Goal: Task Accomplishment & Management: Manage account settings

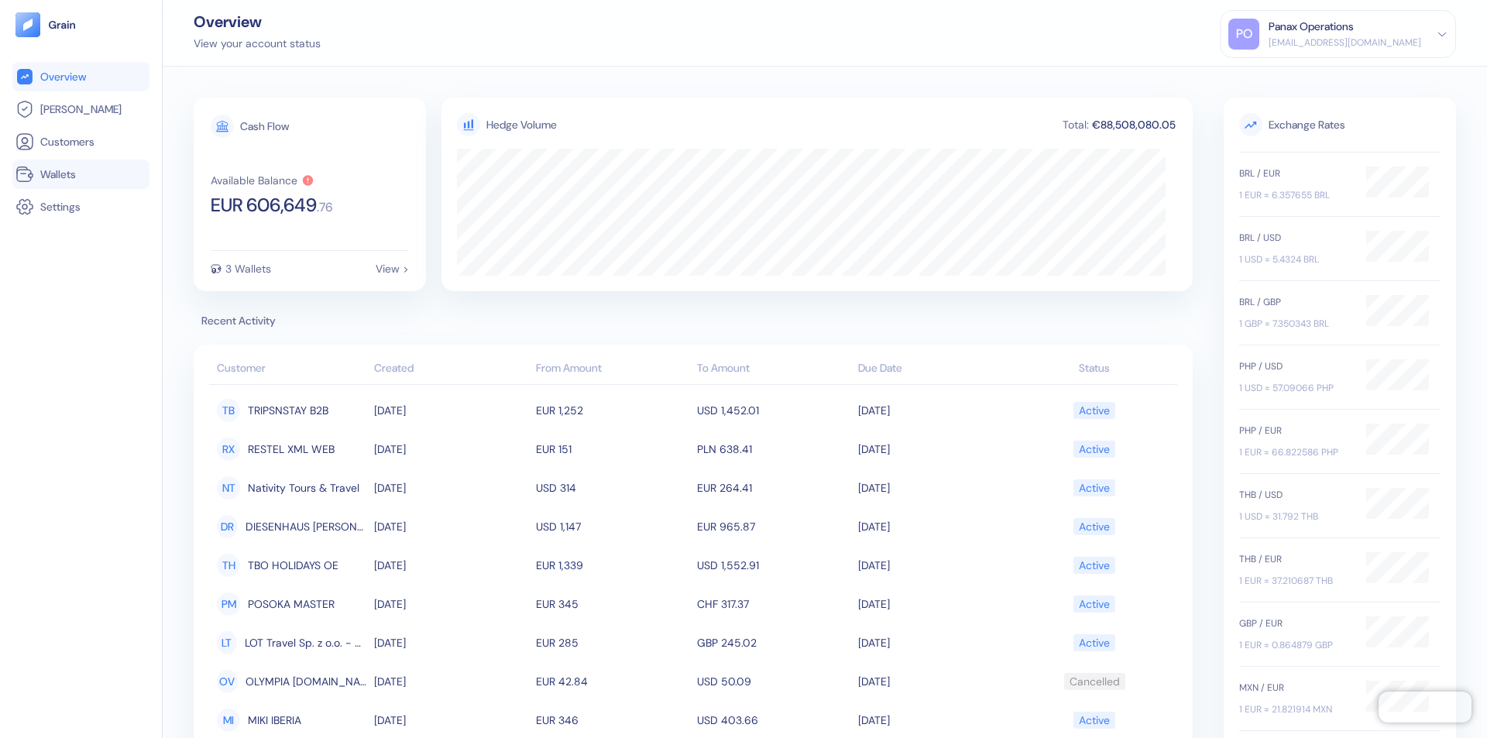
click at [81, 174] on link "Wallets" at bounding box center [80, 174] width 131 height 19
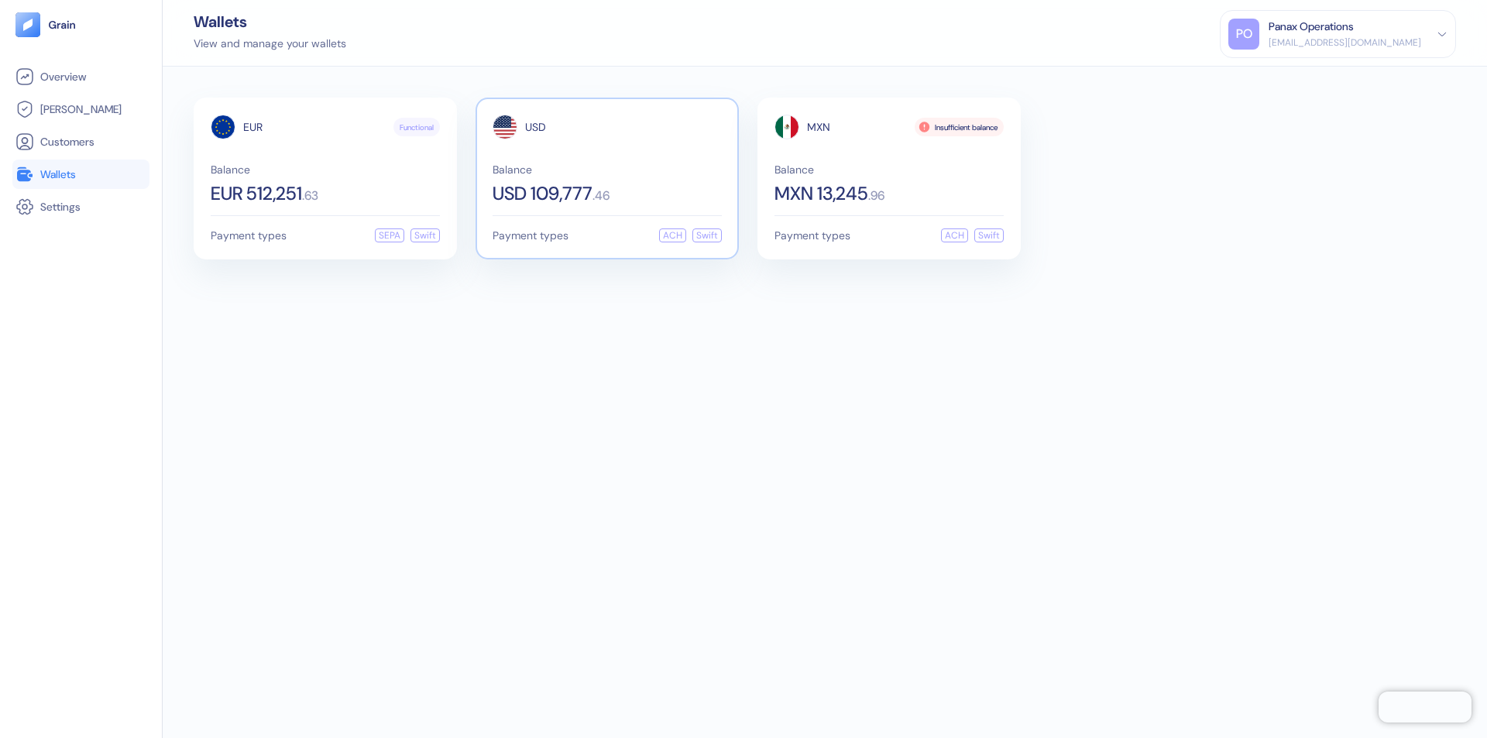
click at [535, 127] on span "USD" at bounding box center [535, 127] width 21 height 11
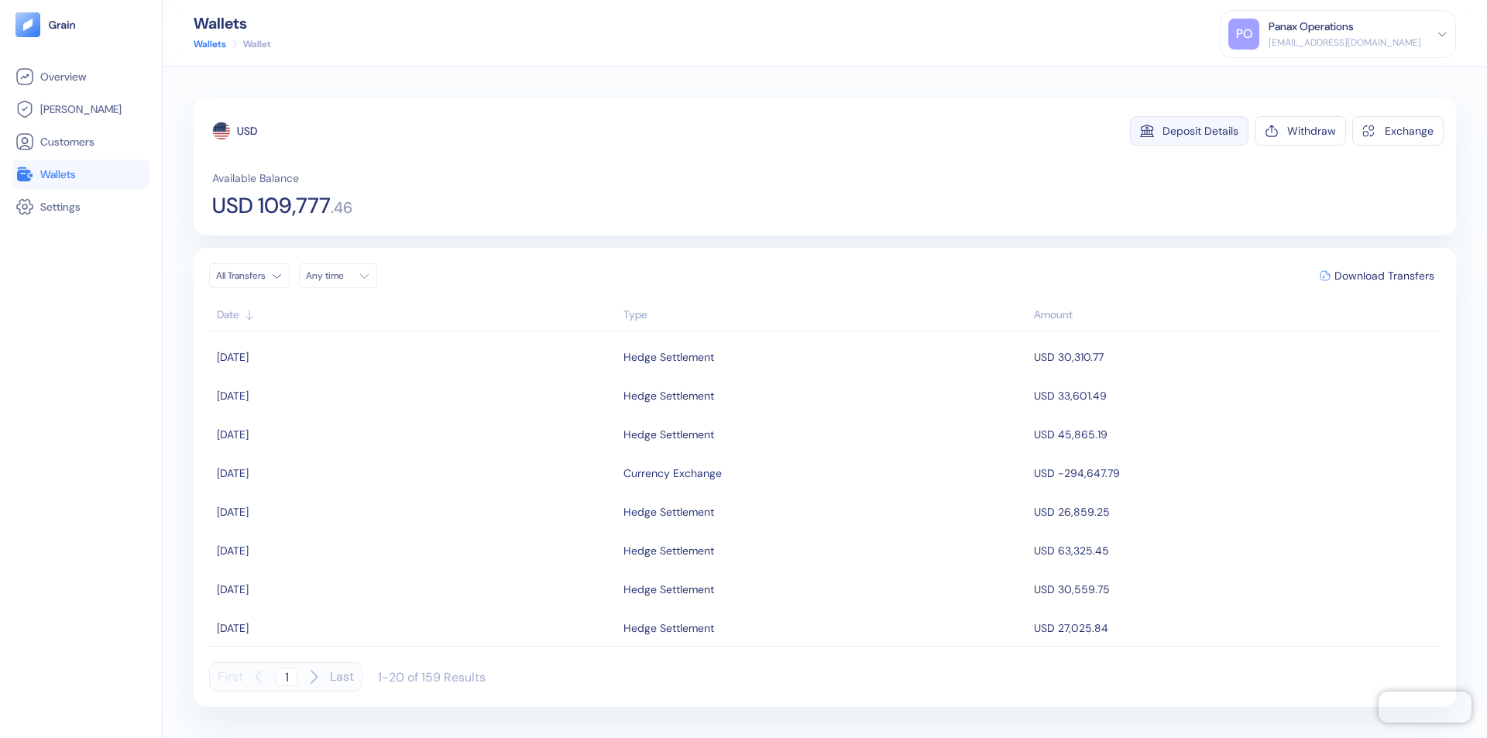
click at [1201, 131] on div "Deposit Details" at bounding box center [1201, 130] width 76 height 11
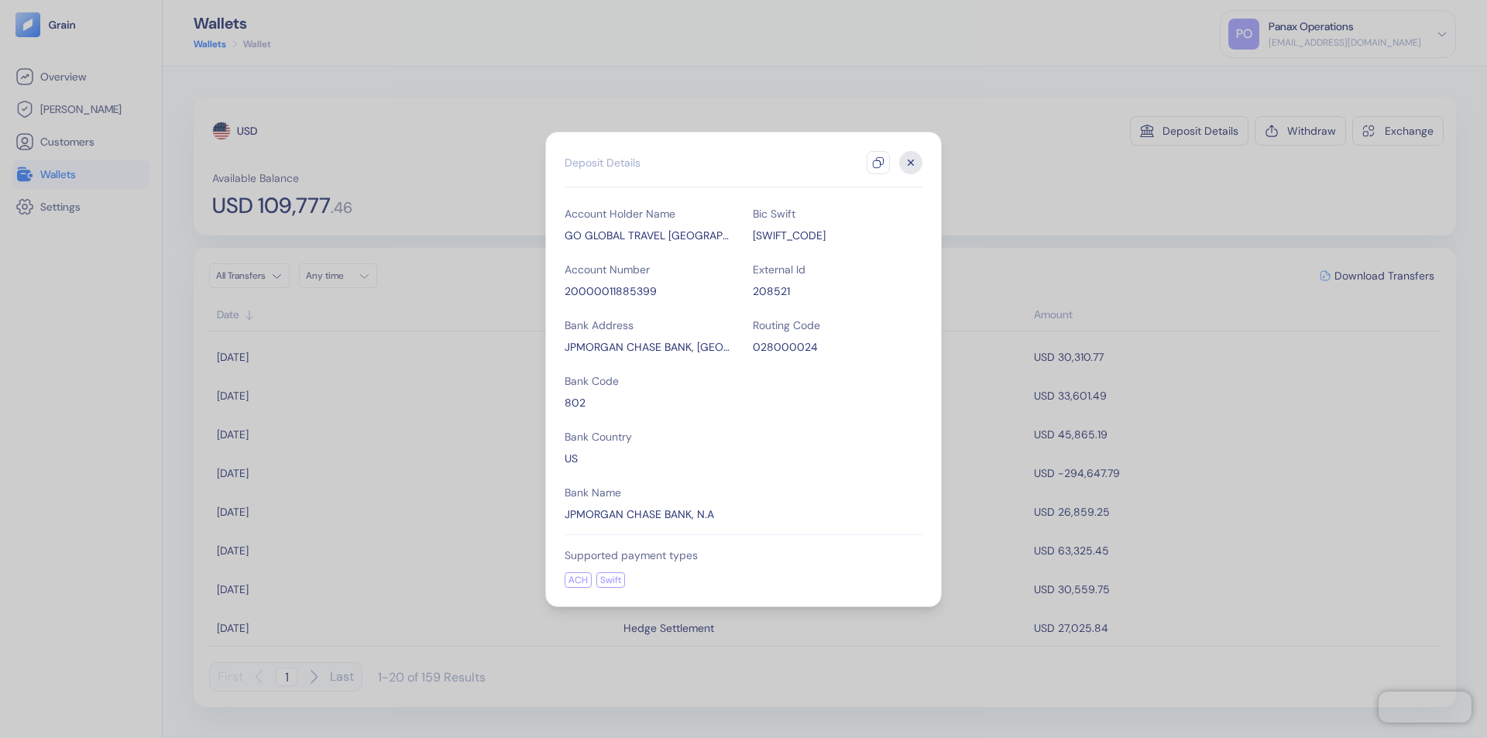
click at [878, 163] on icon "button" at bounding box center [878, 162] width 12 height 12
click at [911, 163] on icon "button" at bounding box center [911, 162] width 5 height 5
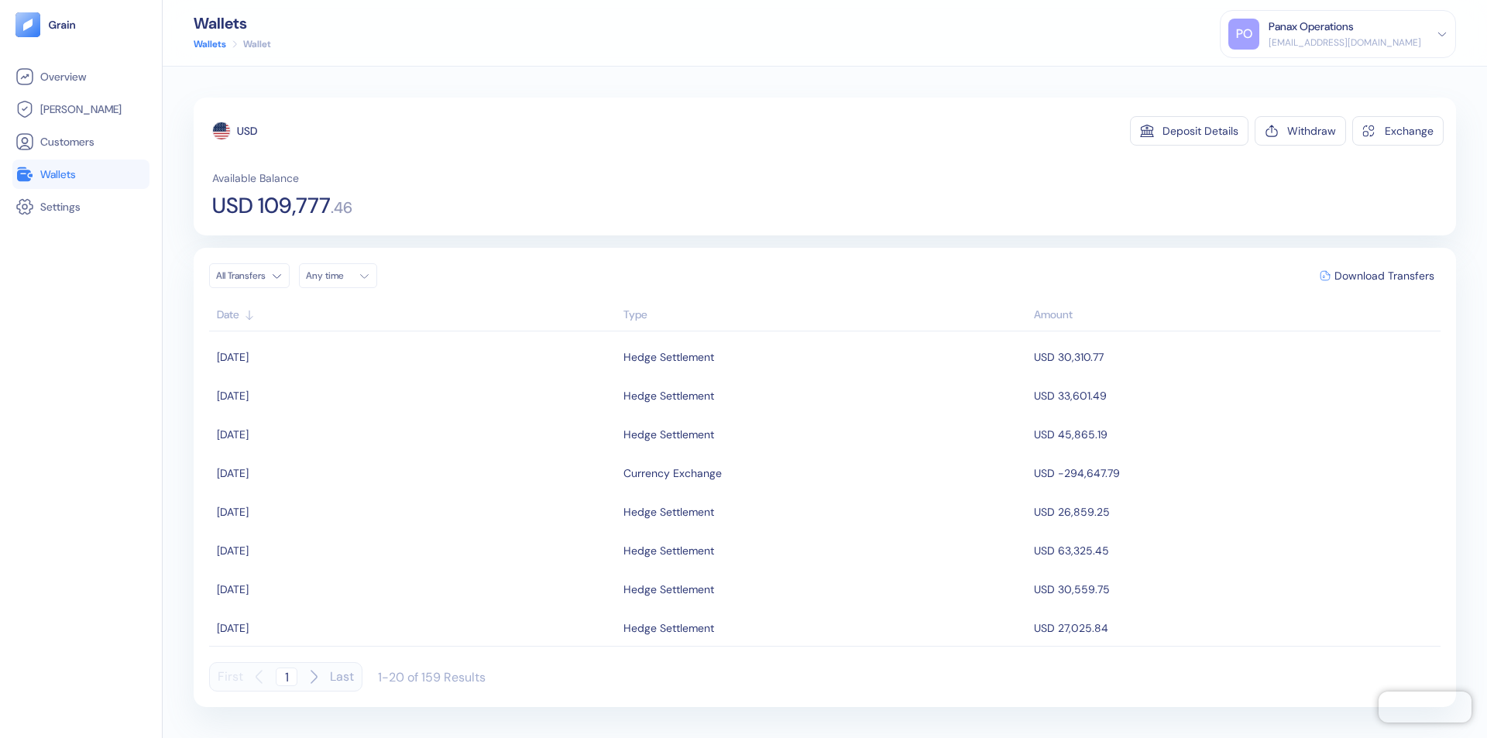
click at [342, 276] on div "Any time" at bounding box center [329, 276] width 46 height 12
click at [359, 377] on button "10" at bounding box center [359, 377] width 19 height 19
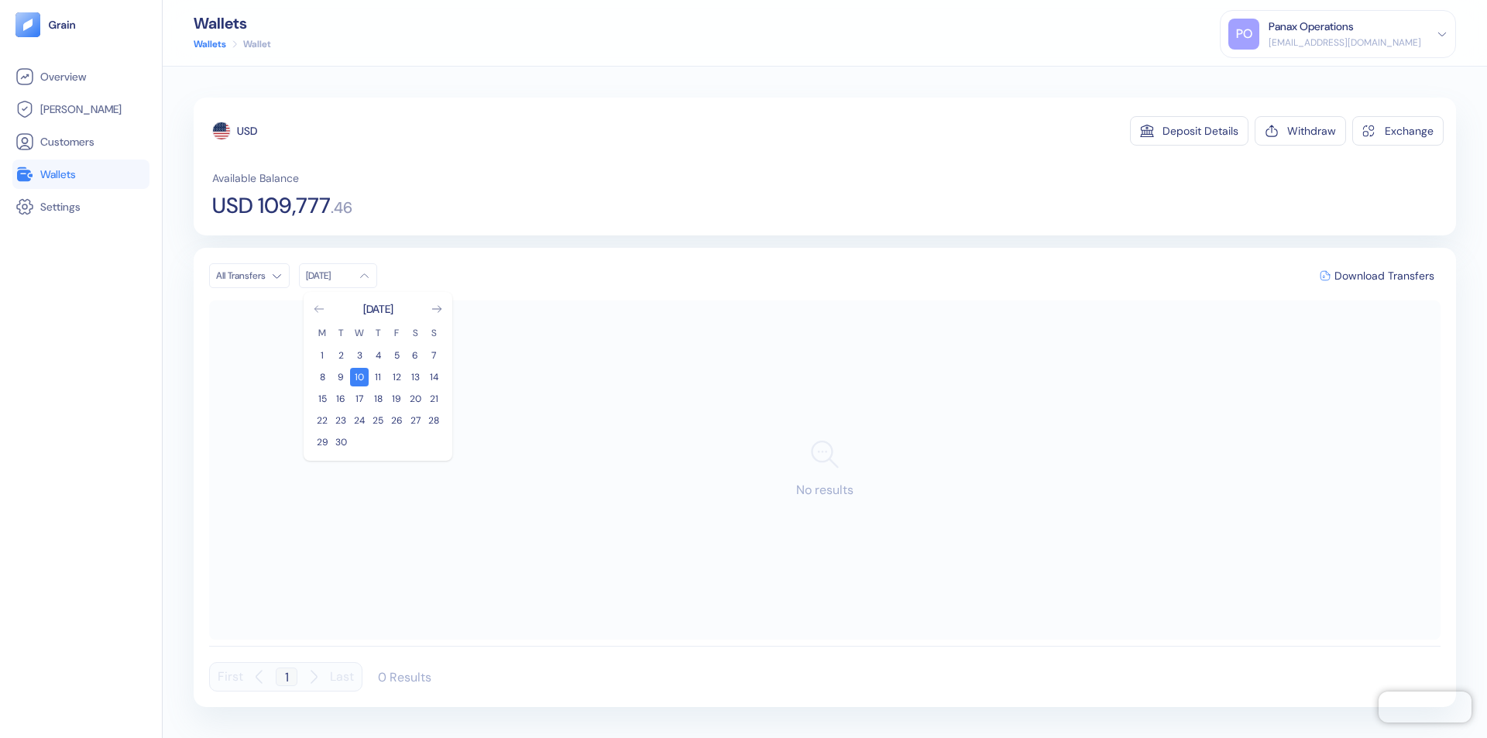
click at [319, 309] on icon "Go to previous month" at bounding box center [318, 309] width 9 height 6
click at [322, 399] on button "11" at bounding box center [322, 399] width 19 height 19
click at [247, 131] on div "USD" at bounding box center [247, 130] width 20 height 15
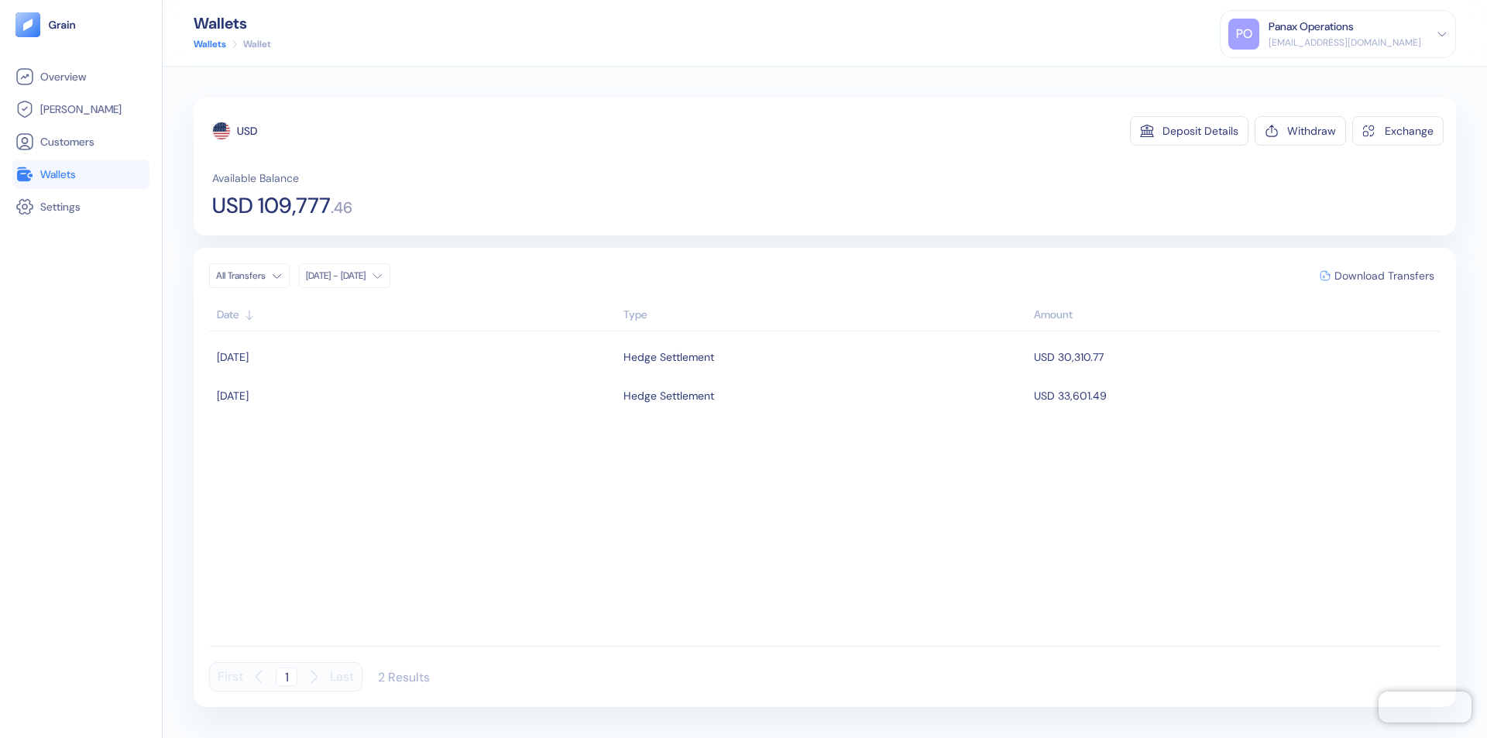
click at [1384, 276] on span "Download Transfers" at bounding box center [1384, 275] width 100 height 11
click at [81, 174] on link "Wallets" at bounding box center [80, 174] width 131 height 19
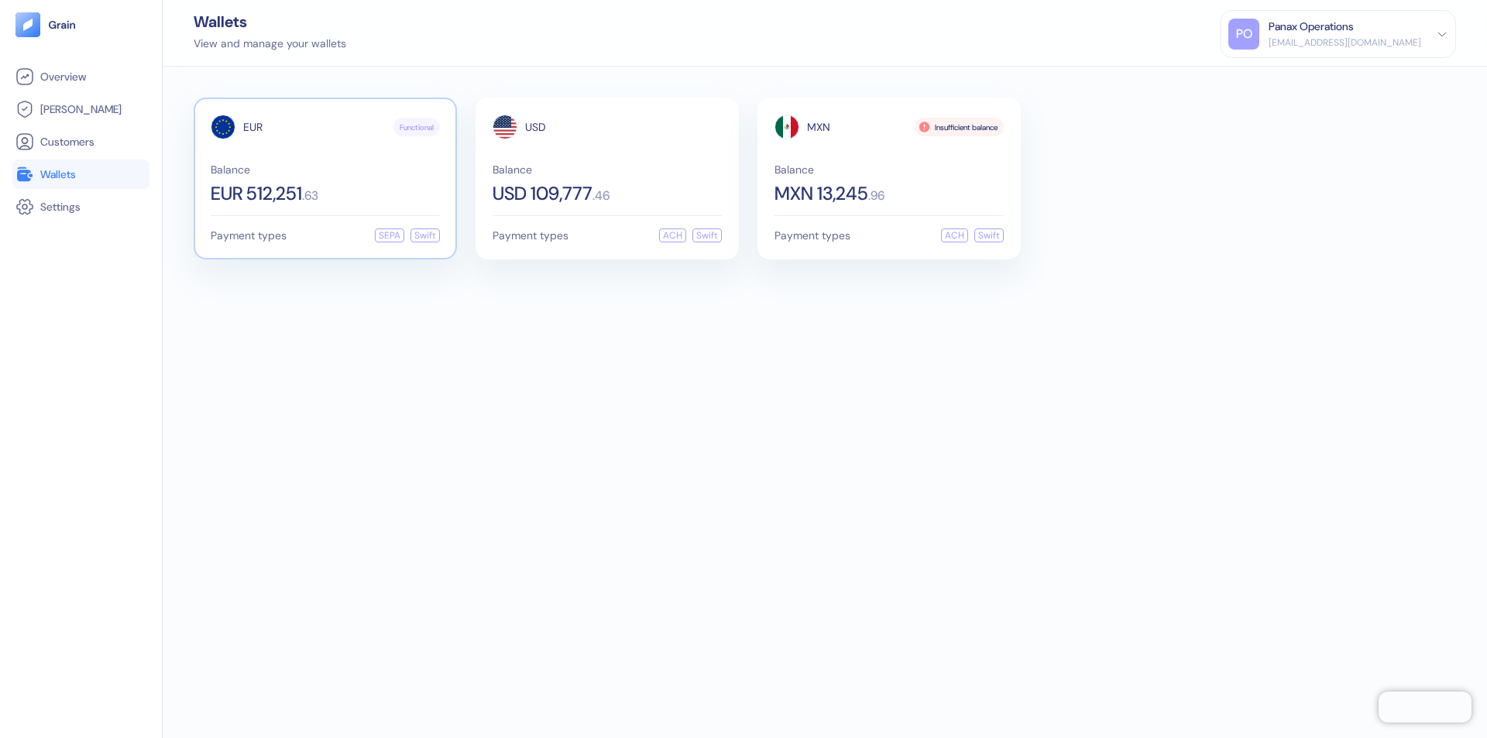
click at [252, 127] on span "EUR" at bounding box center [252, 127] width 19 height 11
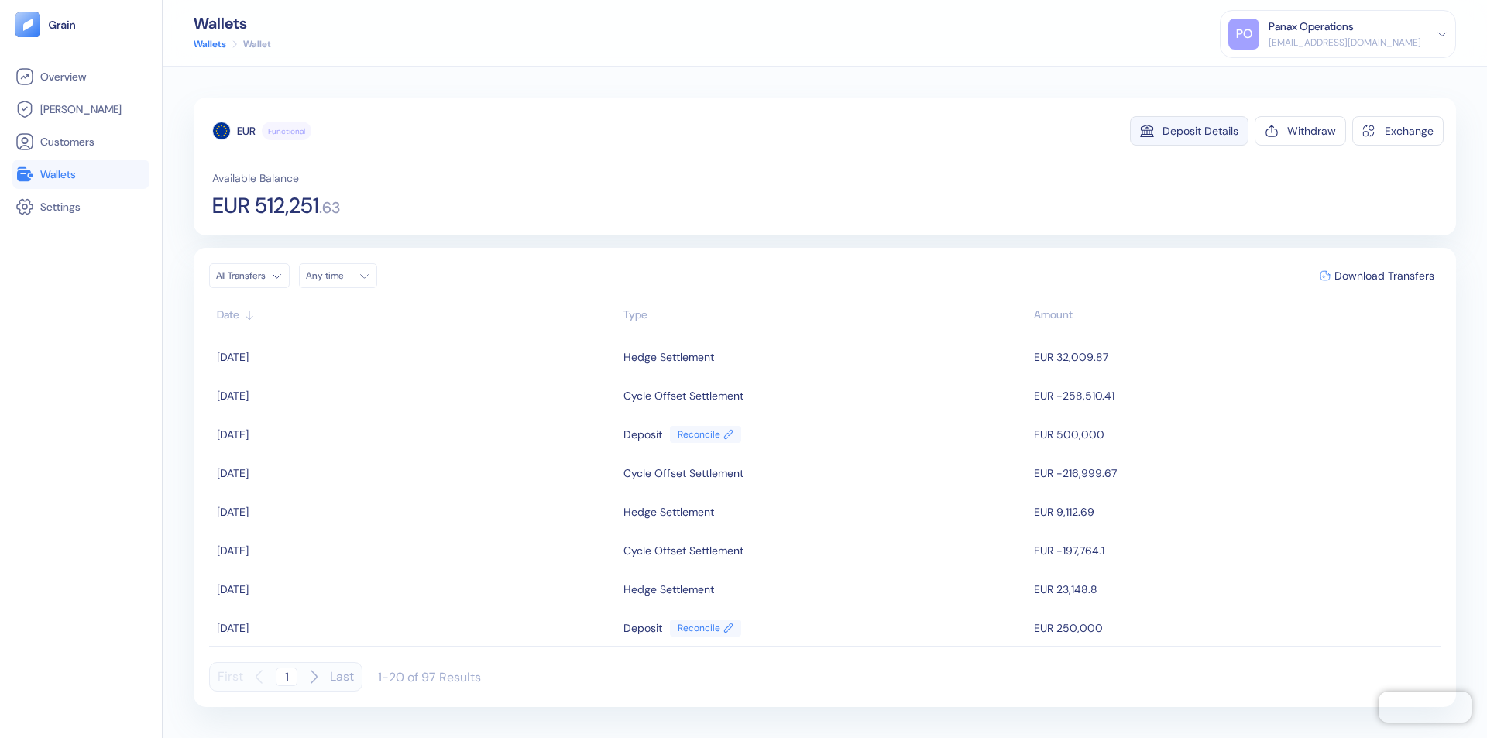
click at [1201, 131] on div "Deposit Details" at bounding box center [1201, 130] width 76 height 11
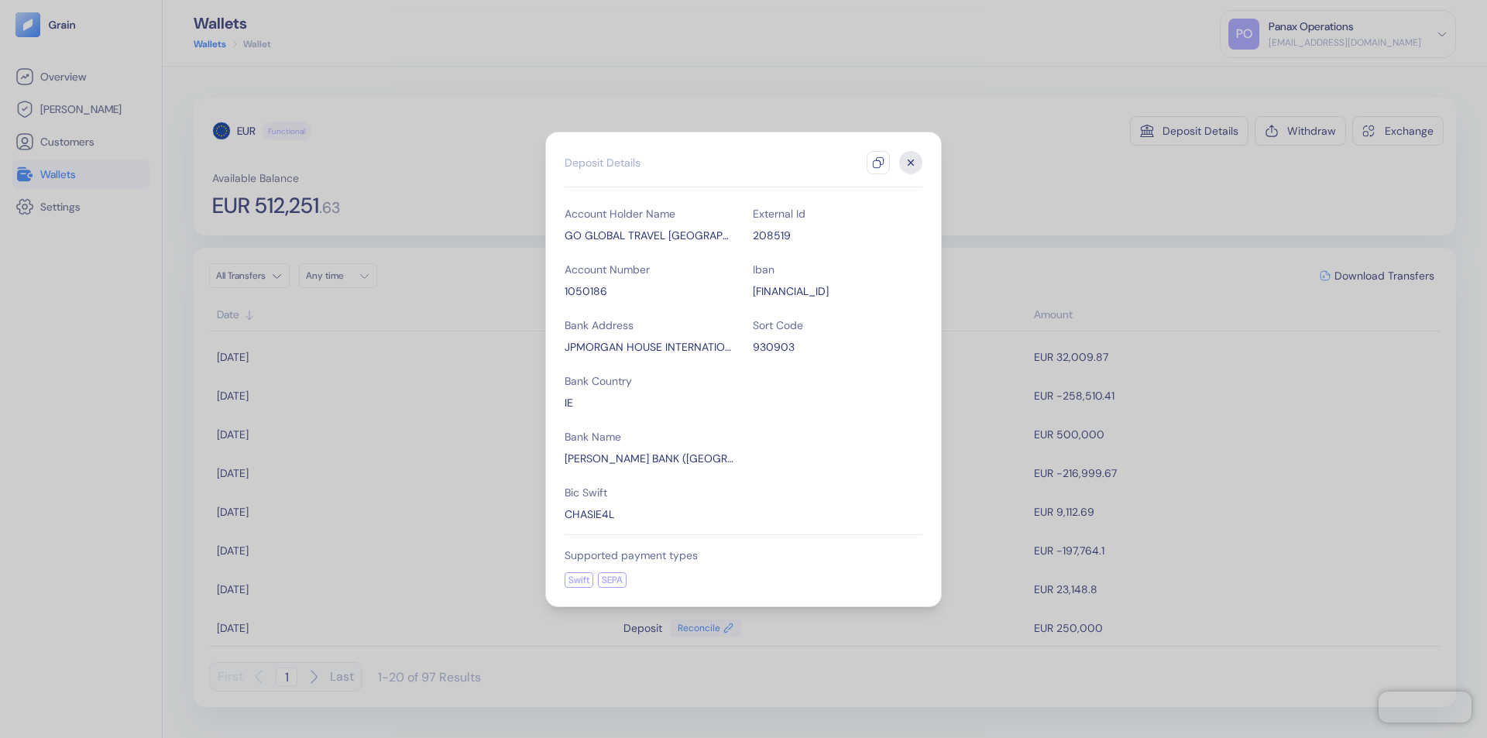
click at [878, 163] on icon "button" at bounding box center [878, 162] width 12 height 12
click at [911, 163] on icon "button" at bounding box center [911, 162] width 5 height 5
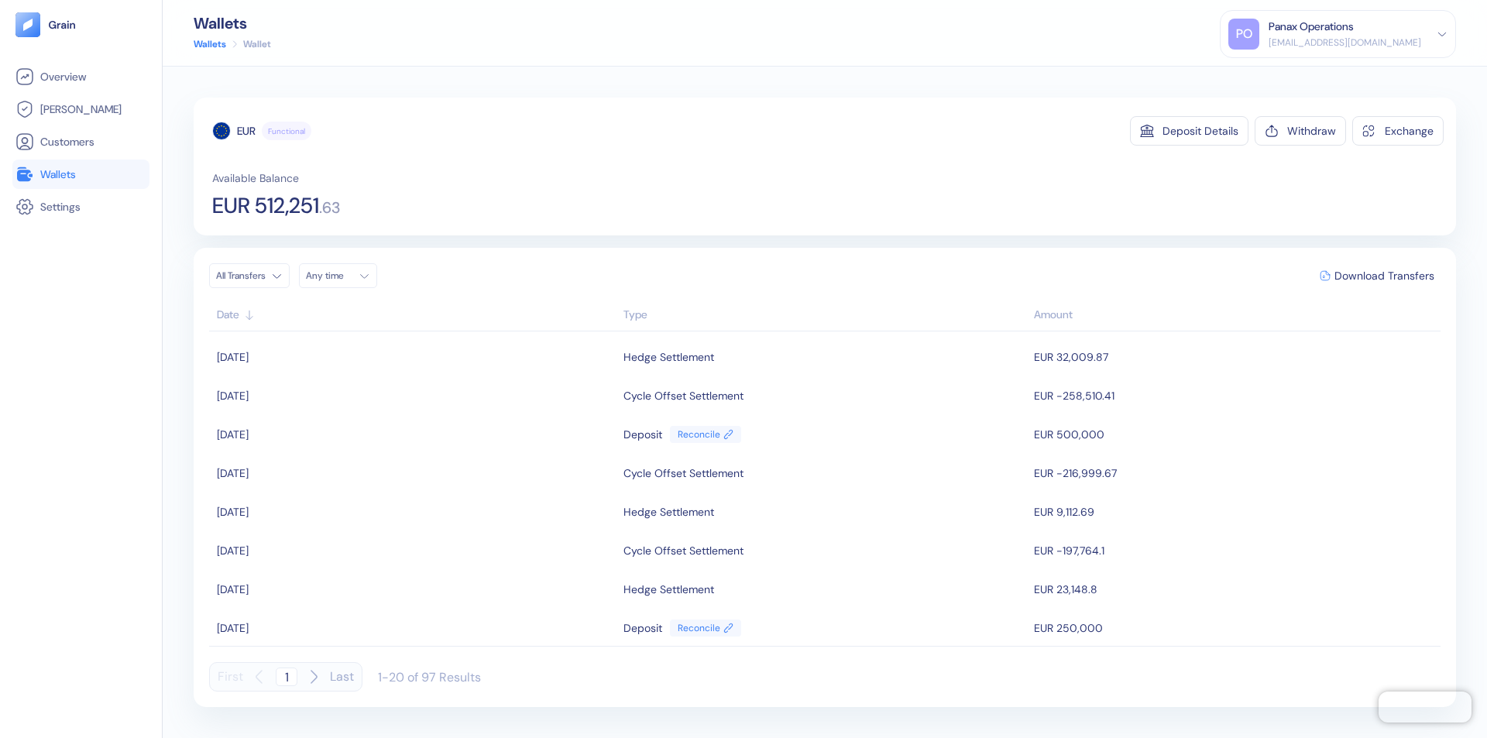
click at [342, 276] on div "Any time" at bounding box center [329, 276] width 46 height 12
click at [359, 377] on button "10" at bounding box center [359, 377] width 19 height 19
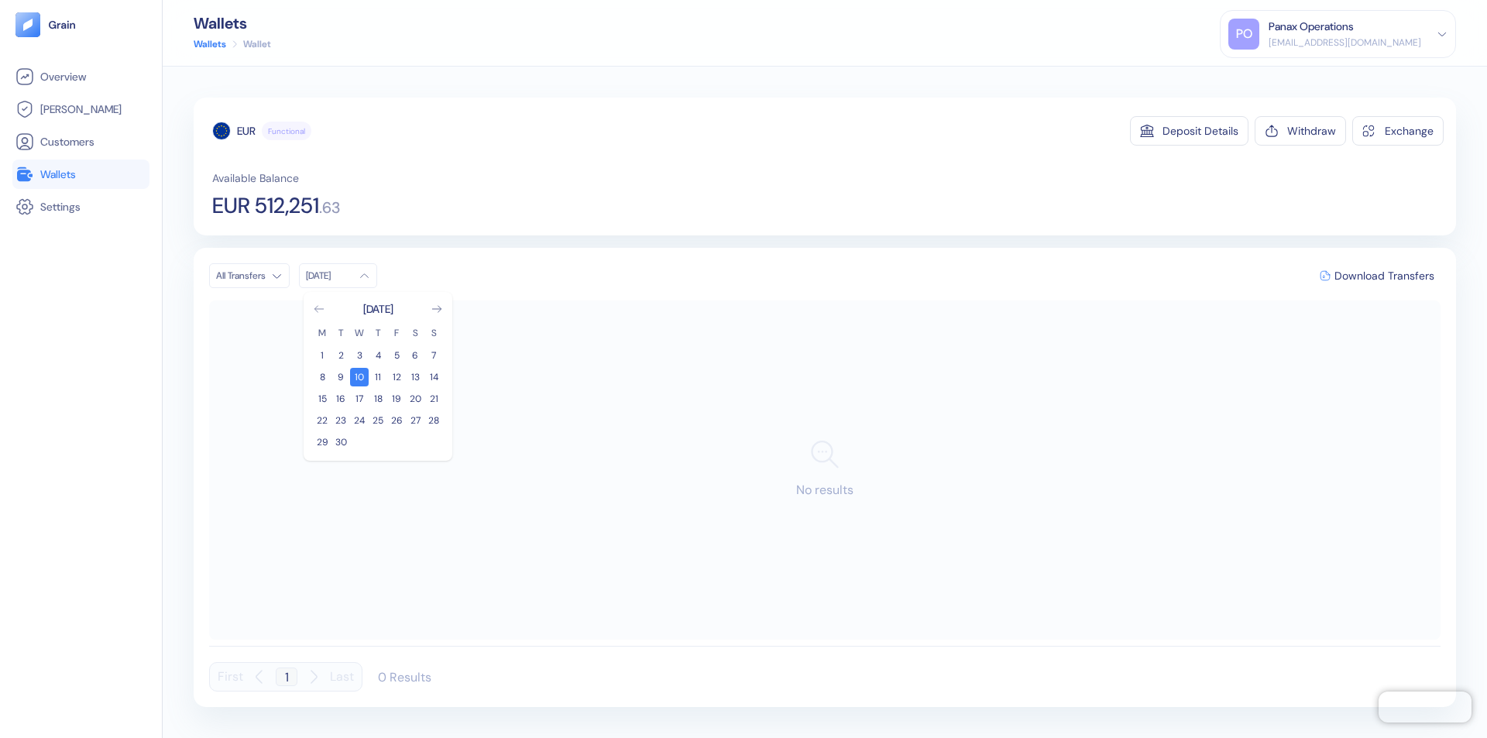
click at [319, 309] on icon "Go to previous month" at bounding box center [318, 309] width 9 height 6
click at [322, 399] on button "11" at bounding box center [322, 399] width 19 height 19
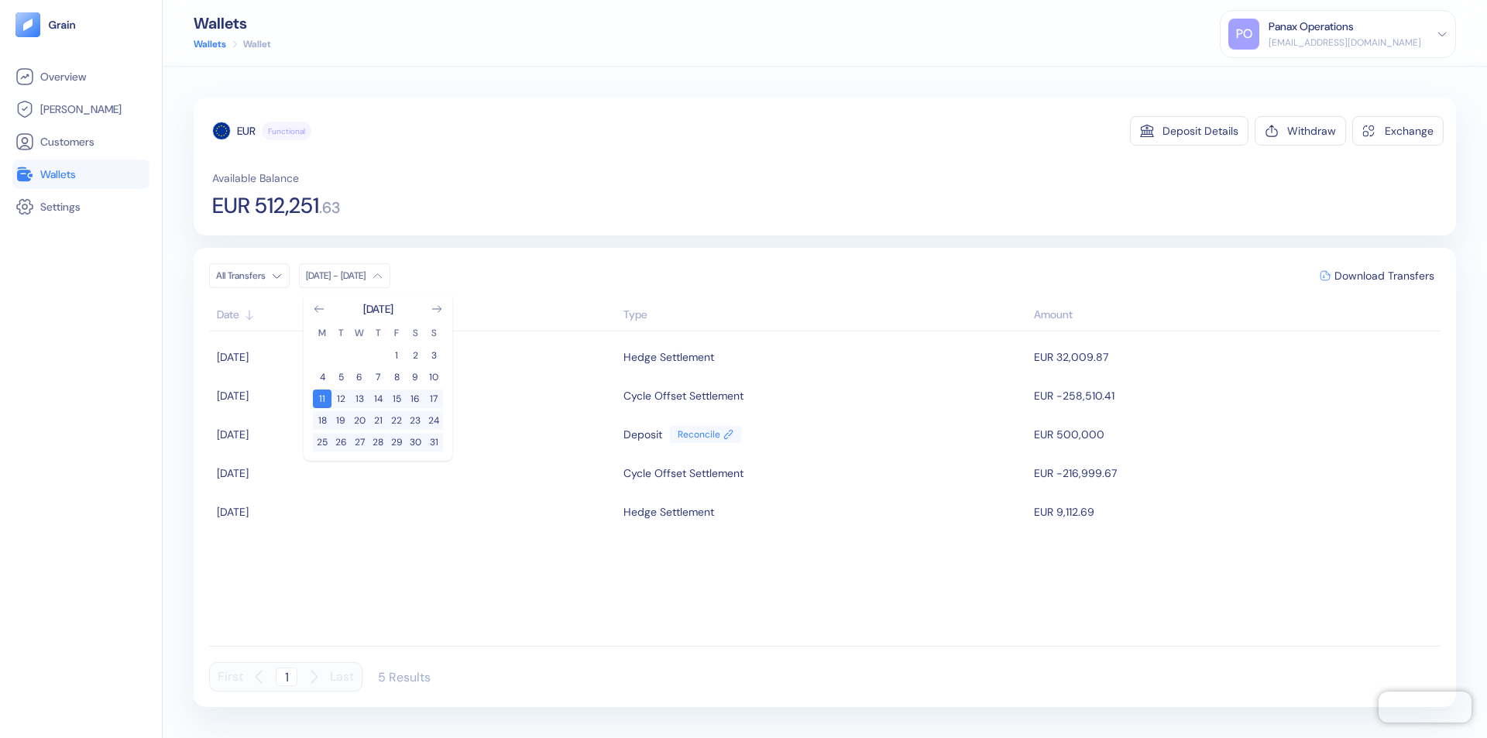
click at [246, 131] on div "EUR" at bounding box center [246, 130] width 19 height 15
click at [1384, 276] on span "Download Transfers" at bounding box center [1384, 275] width 100 height 11
click at [81, 174] on link "Wallets" at bounding box center [80, 174] width 131 height 19
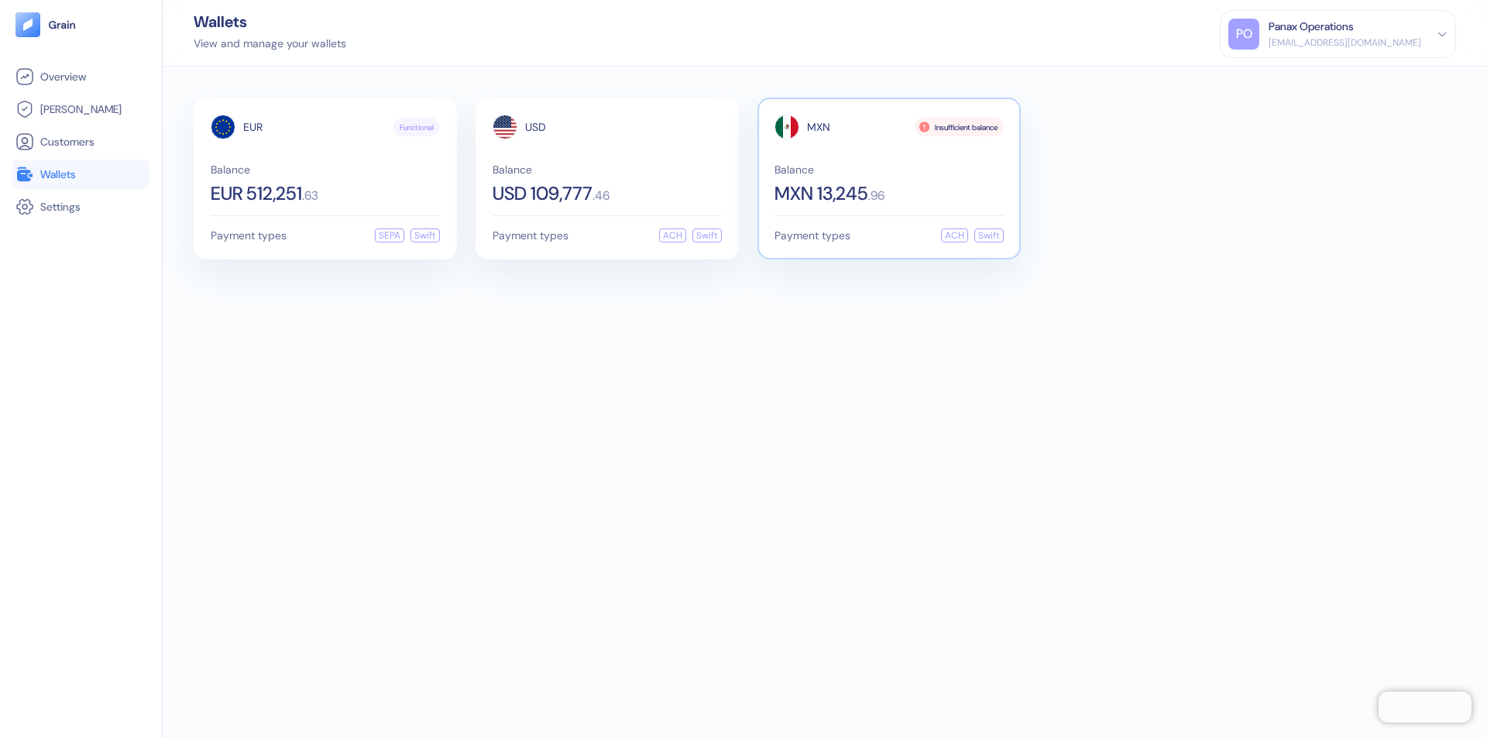
click at [819, 127] on span "MXN" at bounding box center [818, 127] width 23 height 11
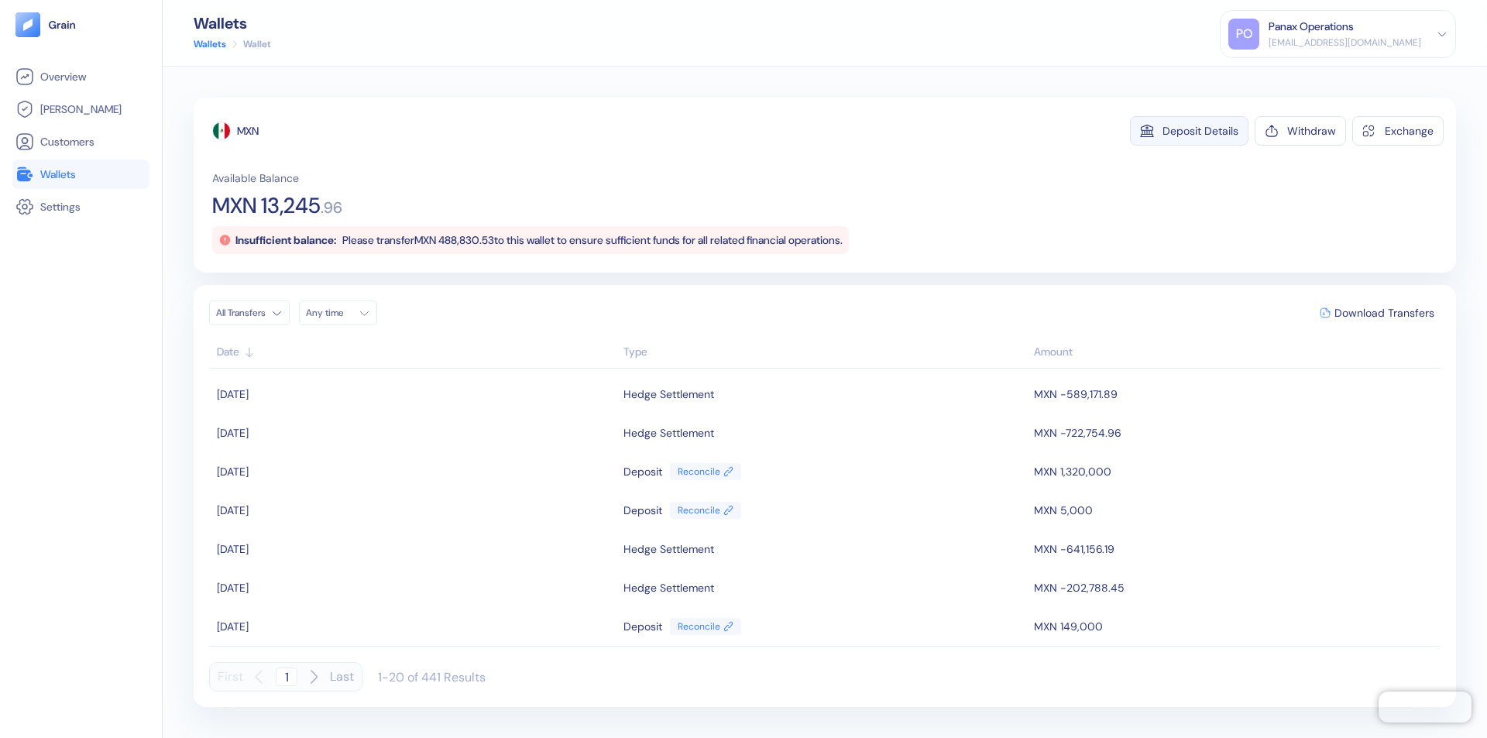
click at [1201, 131] on div "Deposit Details" at bounding box center [1201, 130] width 76 height 11
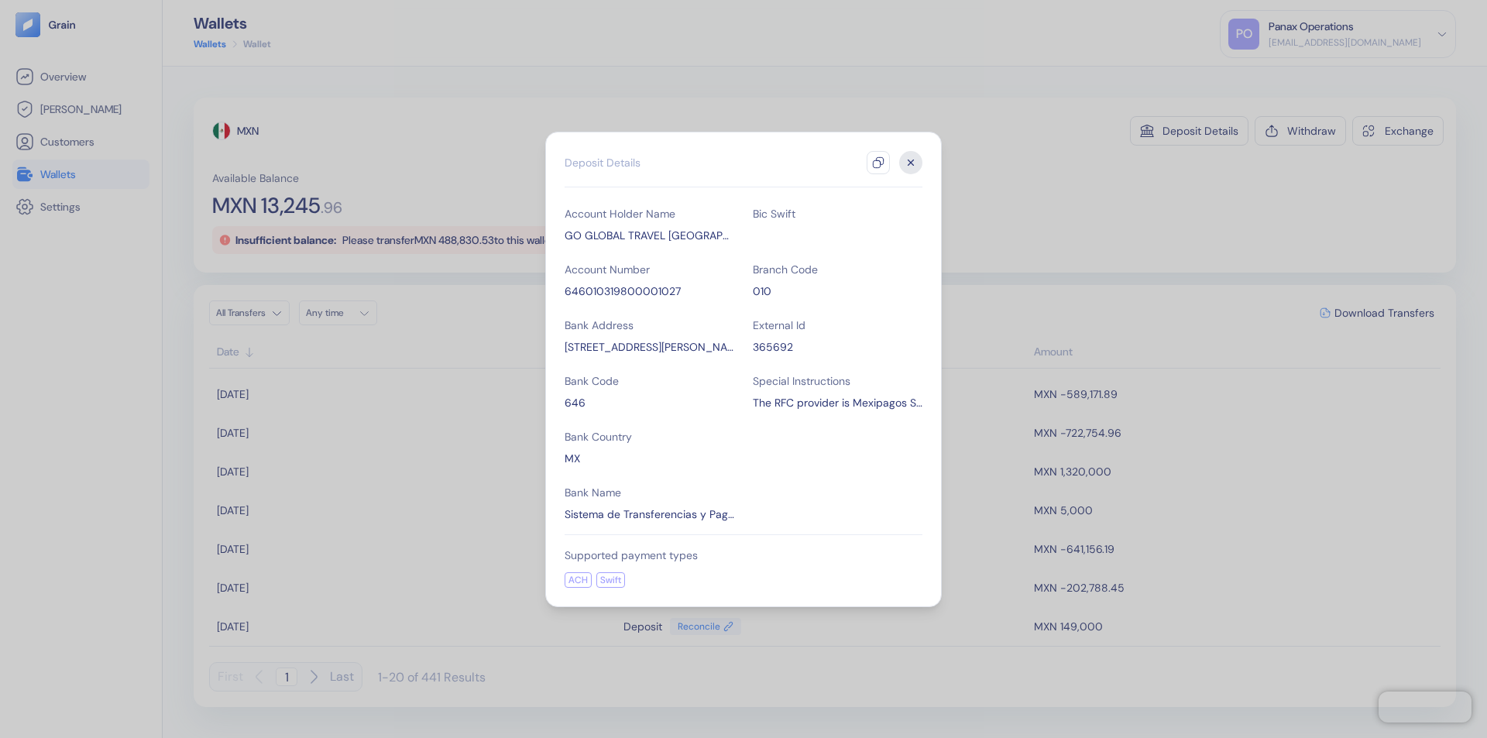
click at [878, 163] on icon "button" at bounding box center [878, 162] width 12 height 12
click at [911, 163] on icon "button" at bounding box center [911, 162] width 5 height 5
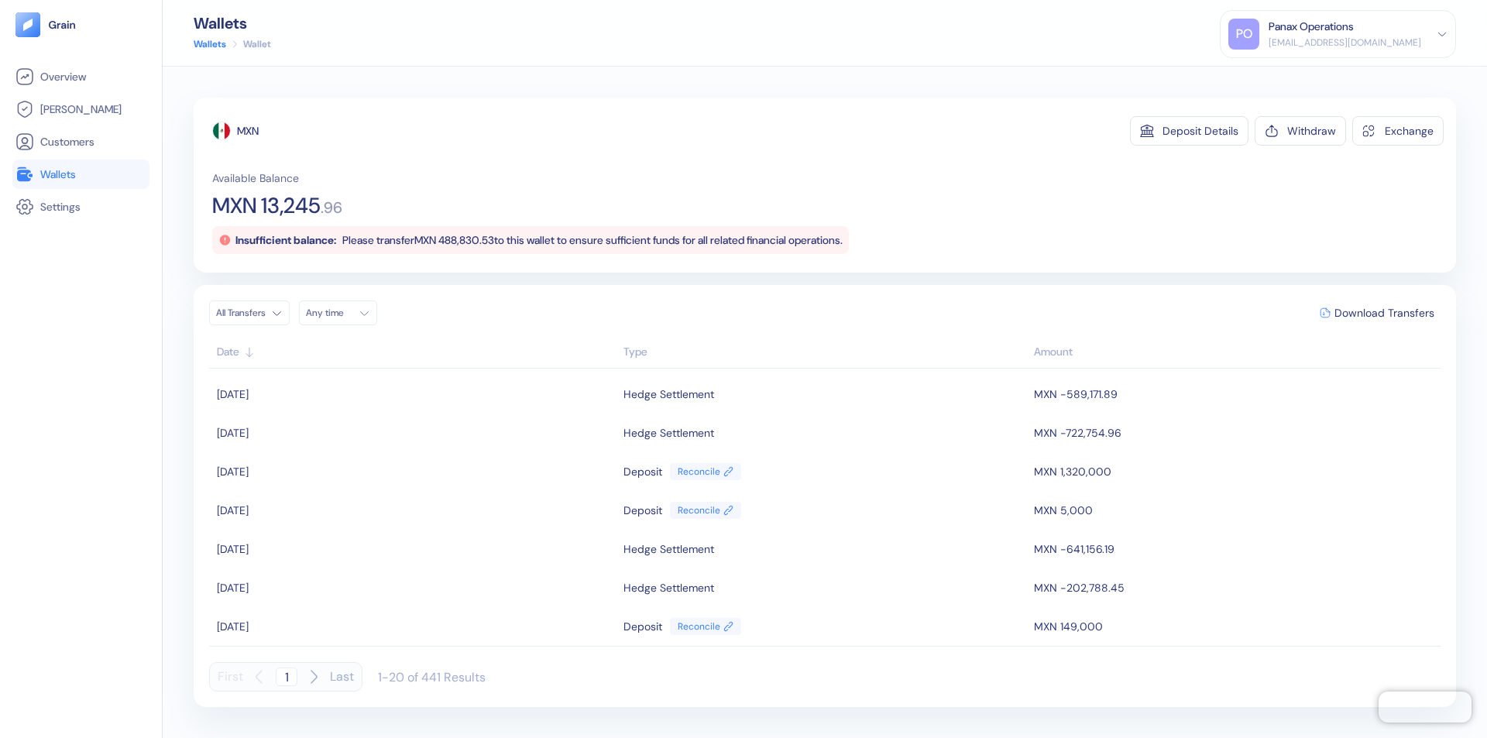
click at [342, 313] on div "Any time" at bounding box center [329, 313] width 46 height 12
click at [359, 414] on button "10" at bounding box center [359, 414] width 19 height 19
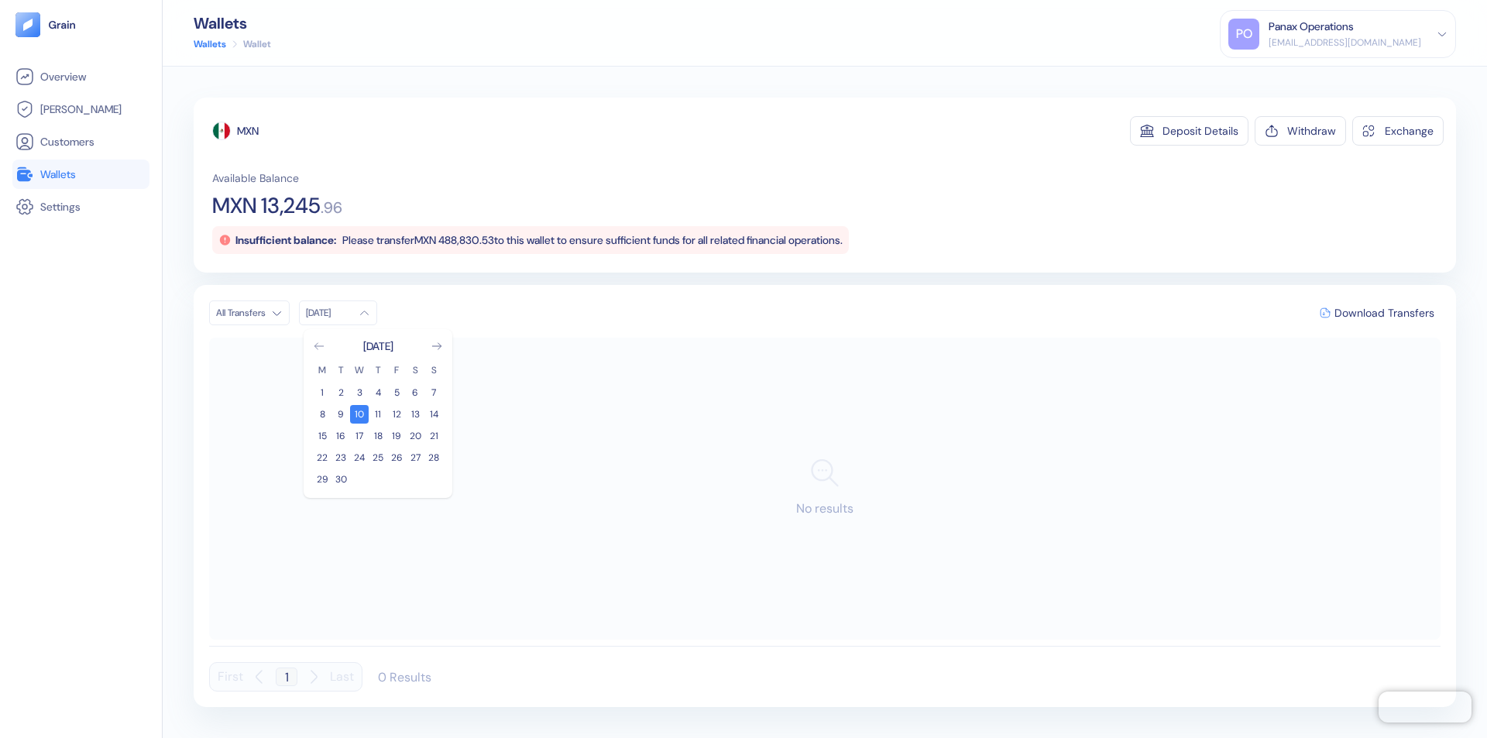
click at [319, 346] on icon "Go to previous month" at bounding box center [318, 346] width 9 height 6
click at [322, 436] on button "11" at bounding box center [322, 436] width 19 height 19
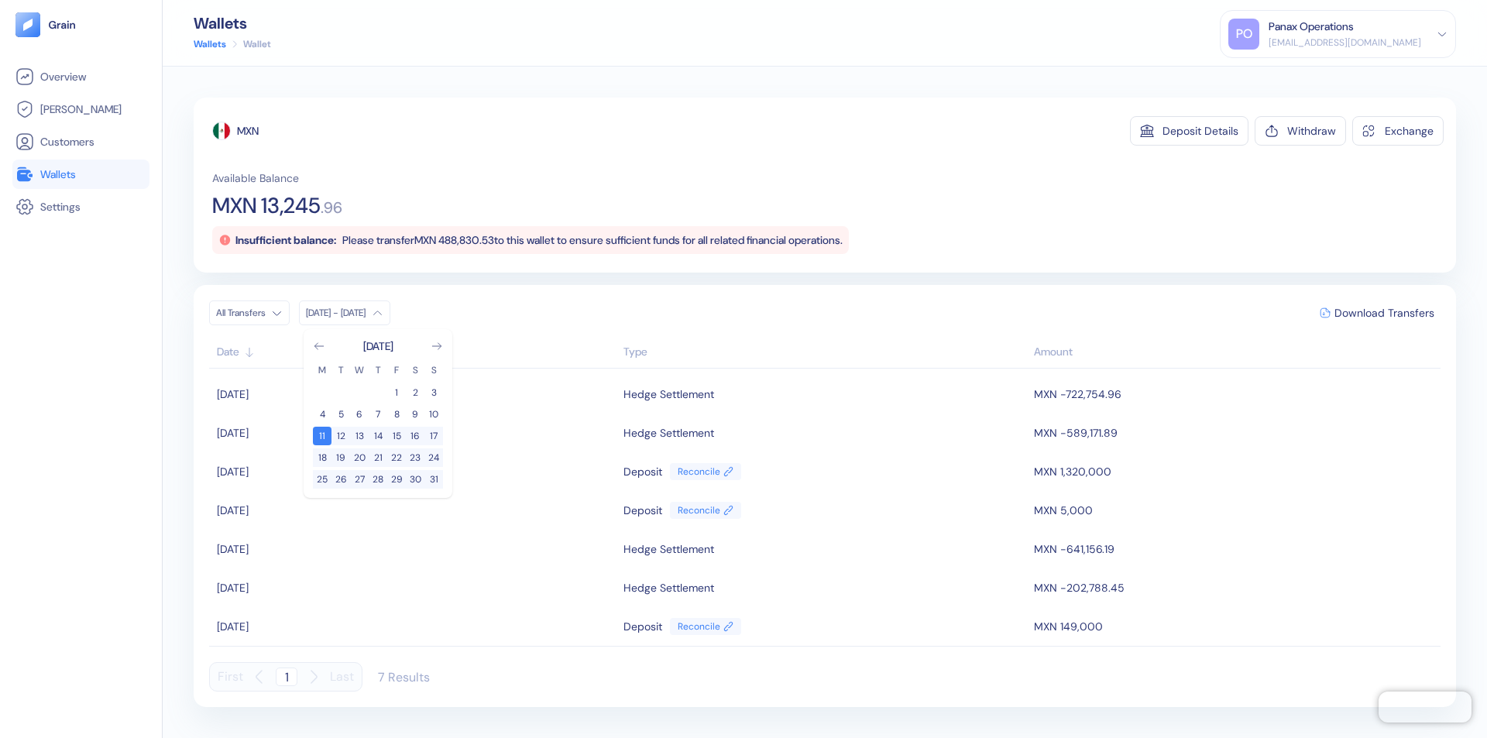
click at [249, 131] on div "MXN" at bounding box center [248, 130] width 22 height 15
click at [1384, 313] on span "Download Transfers" at bounding box center [1384, 312] width 100 height 11
click at [1354, 34] on div "Panax Operations" at bounding box center [1311, 27] width 85 height 16
click at [1291, 77] on div "Sign Out" at bounding box center [1270, 77] width 43 height 16
